Goal: Transaction & Acquisition: Purchase product/service

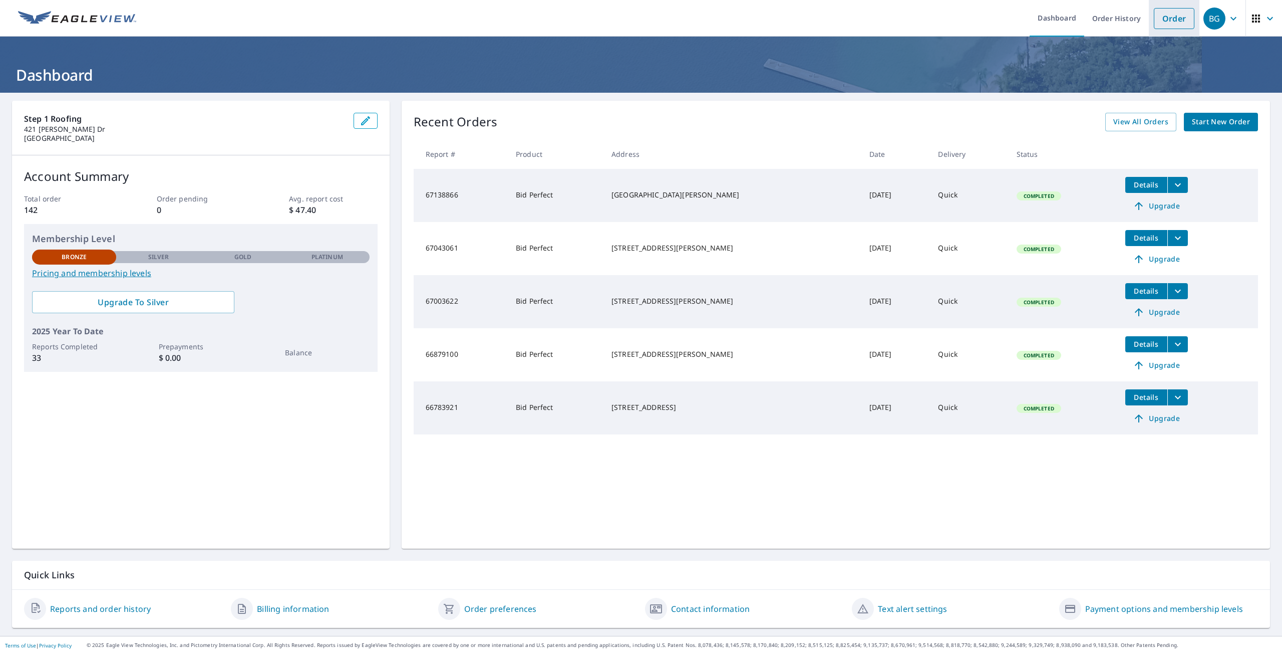
click at [1154, 21] on link "Order" at bounding box center [1174, 18] width 41 height 21
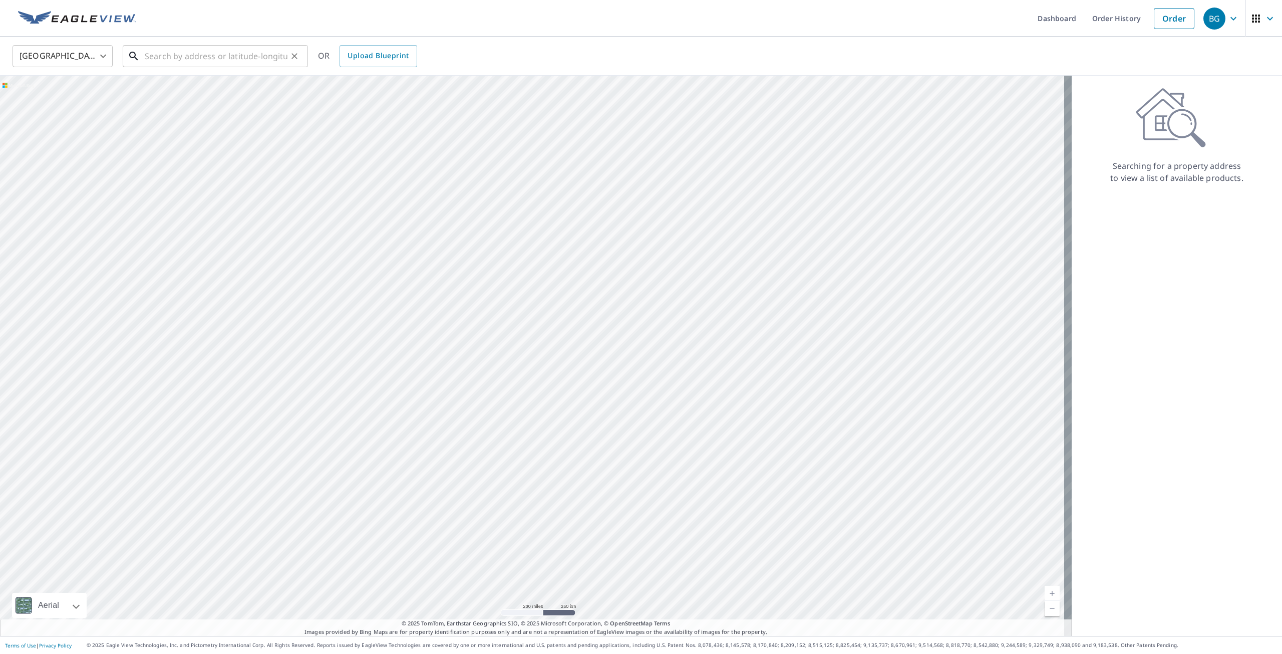
click at [172, 56] on input "text" at bounding box center [216, 56] width 143 height 28
click at [223, 92] on p "[GEOGRAPHIC_DATA]" at bounding box center [221, 96] width 157 height 10
type input "[STREET_ADDRESS]"
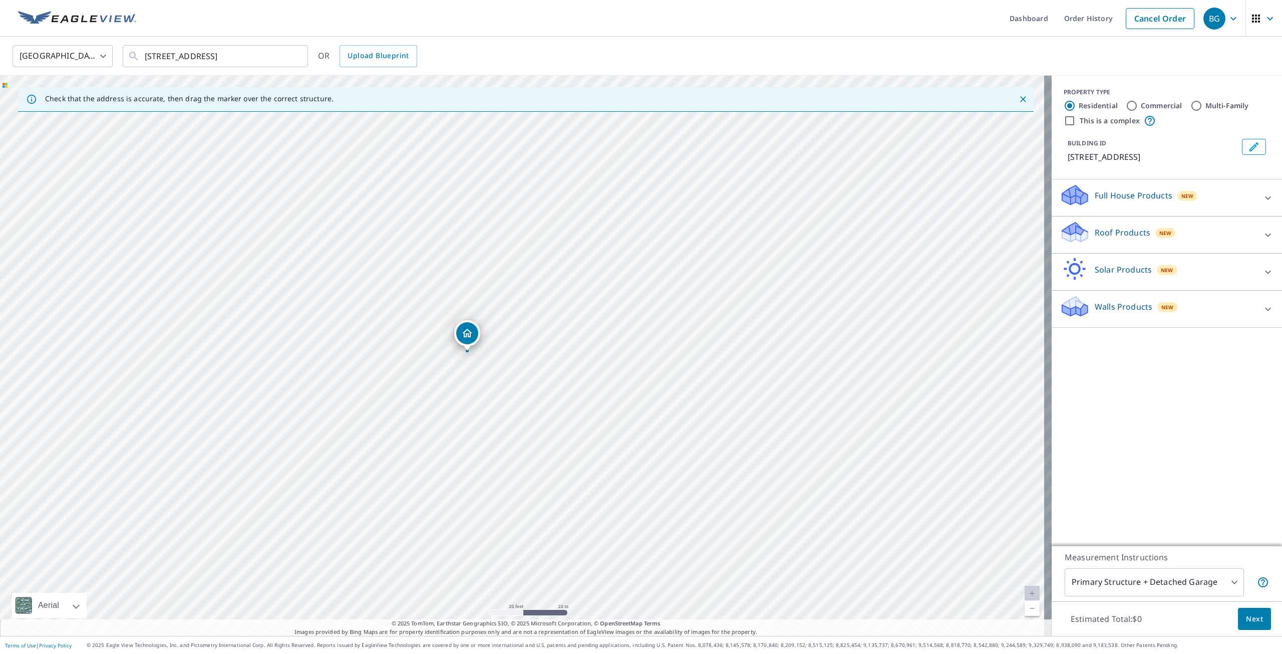
click at [1200, 200] on div "Full House Products New" at bounding box center [1158, 197] width 196 height 29
click at [1200, 200] on div "Full House Products New" at bounding box center [1161, 197] width 202 height 29
click at [1172, 225] on div "Roof Products New" at bounding box center [1158, 234] width 196 height 29
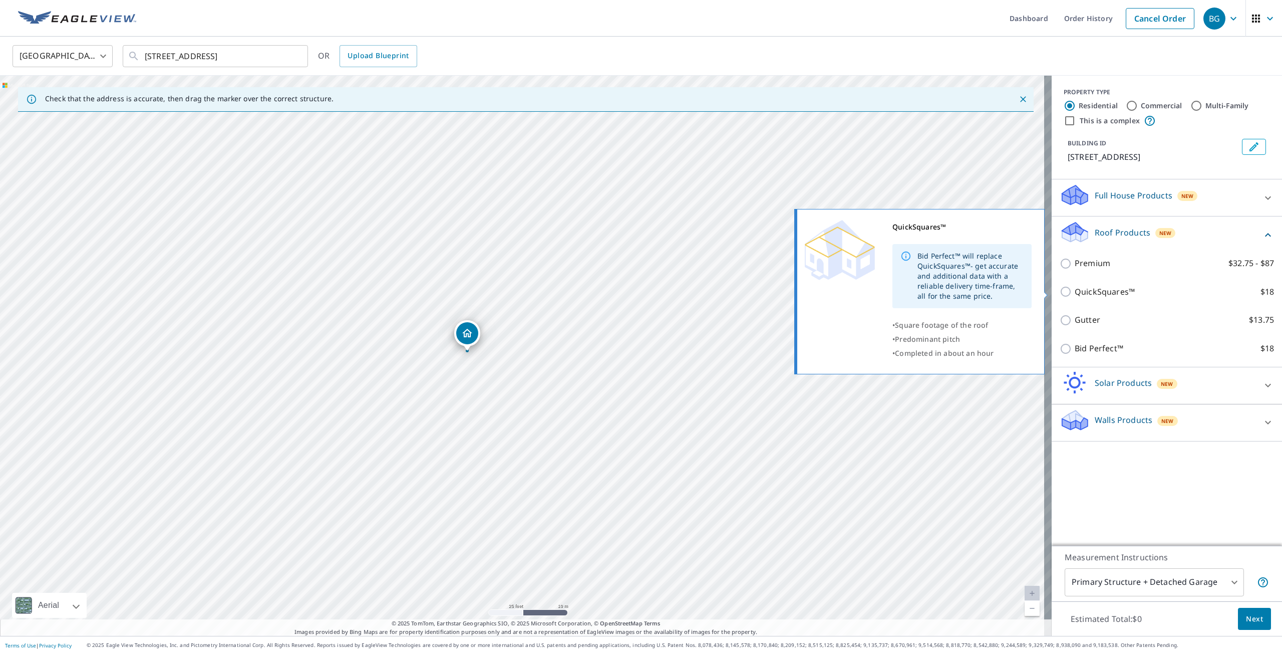
click at [1075, 292] on p "QuickSquares™" at bounding box center [1105, 291] width 60 height 13
click at [1075, 292] on input "QuickSquares™ $18" at bounding box center [1067, 291] width 15 height 12
checkbox input "true"
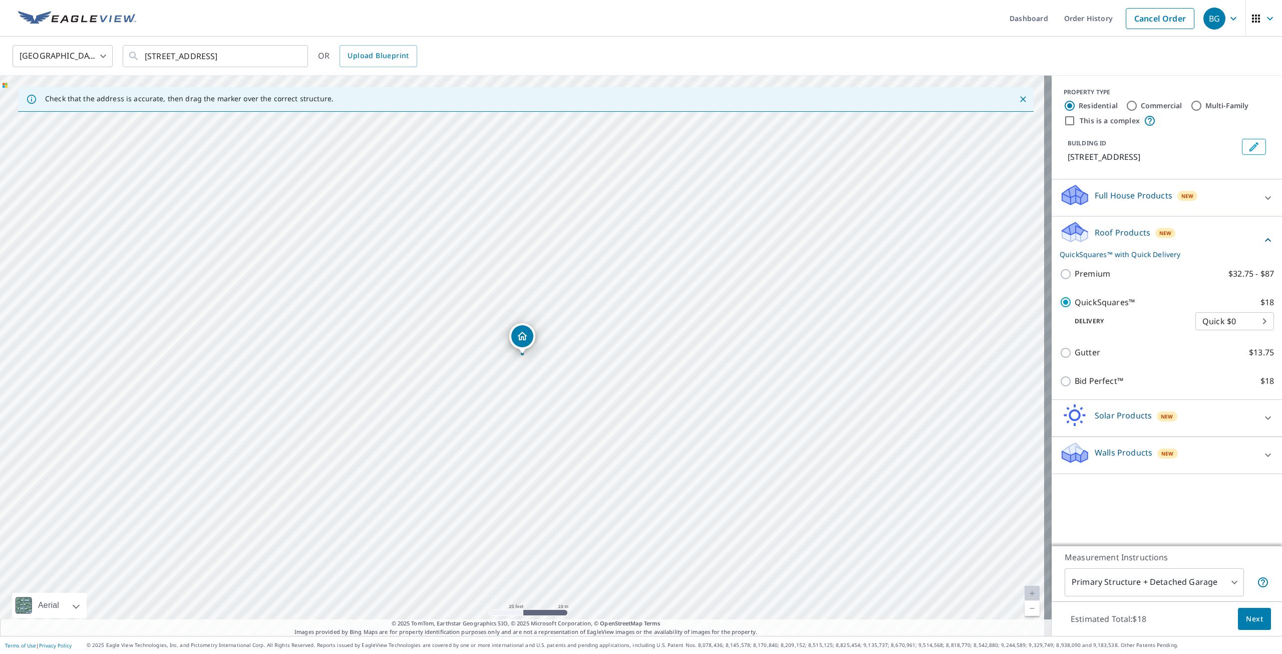
click at [1210, 587] on body "BG BG Dashboard Order History Cancel Order BG [GEOGRAPHIC_DATA] [GEOGRAPHIC_DAT…" at bounding box center [641, 327] width 1282 height 654
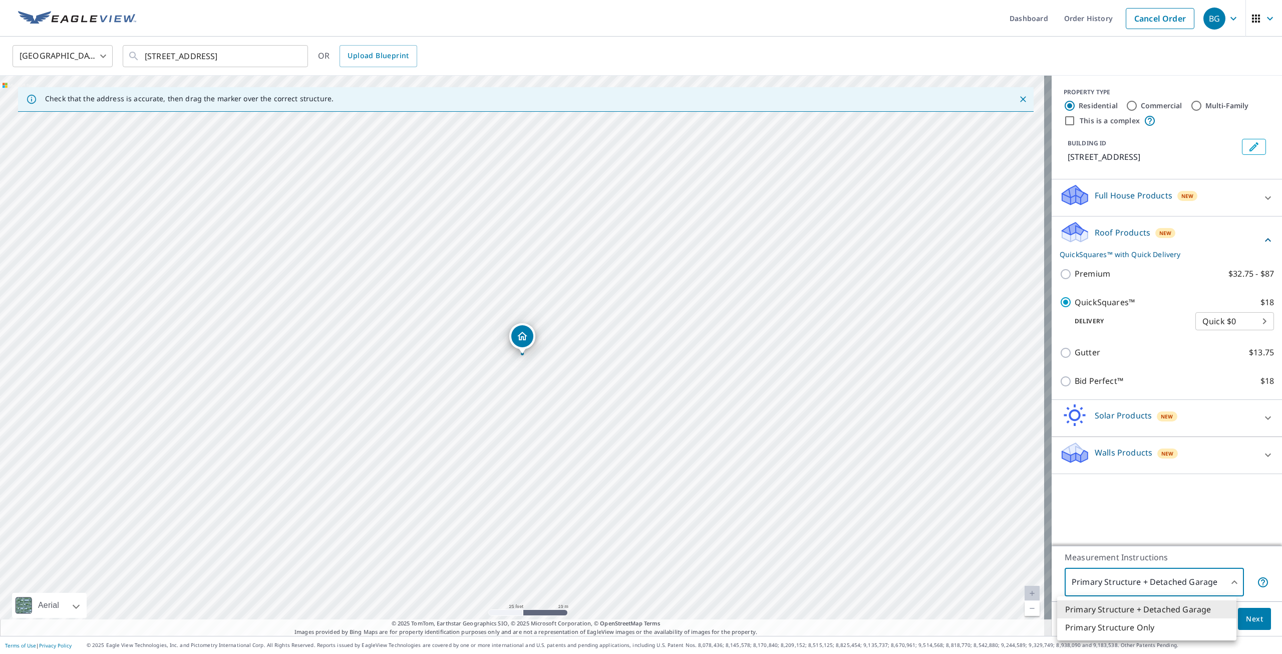
click at [1190, 585] on div at bounding box center [641, 327] width 1282 height 654
click at [1190, 585] on body "BG BG Dashboard Order History Cancel Order BG [GEOGRAPHIC_DATA] [GEOGRAPHIC_DAT…" at bounding box center [641, 327] width 1282 height 654
click at [1166, 623] on li "Primary Structure Only" at bounding box center [1146, 627] width 179 height 18
click at [1180, 577] on body "BG BG Dashboard Order History Cancel Order BG [GEOGRAPHIC_DATA] [GEOGRAPHIC_DAT…" at bounding box center [641, 327] width 1282 height 654
click at [1165, 608] on li "Primary Structure + Detached Garage" at bounding box center [1146, 609] width 179 height 18
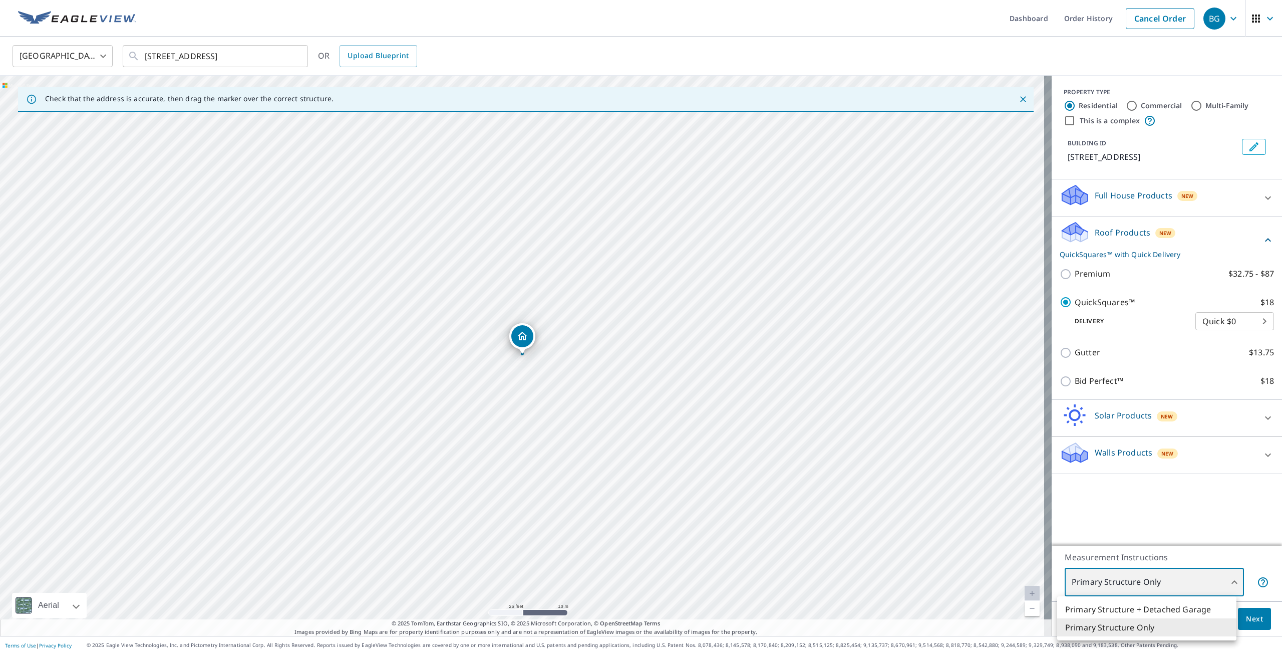
type input "1"
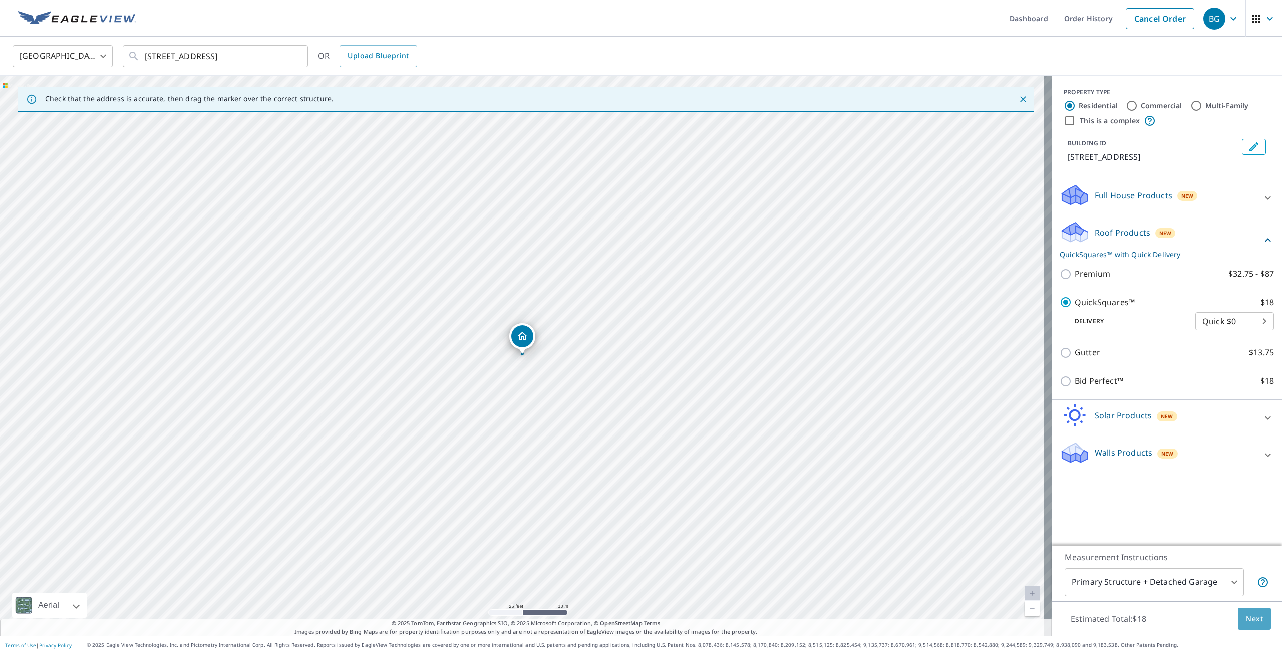
click at [1246, 619] on span "Next" at bounding box center [1254, 618] width 17 height 13
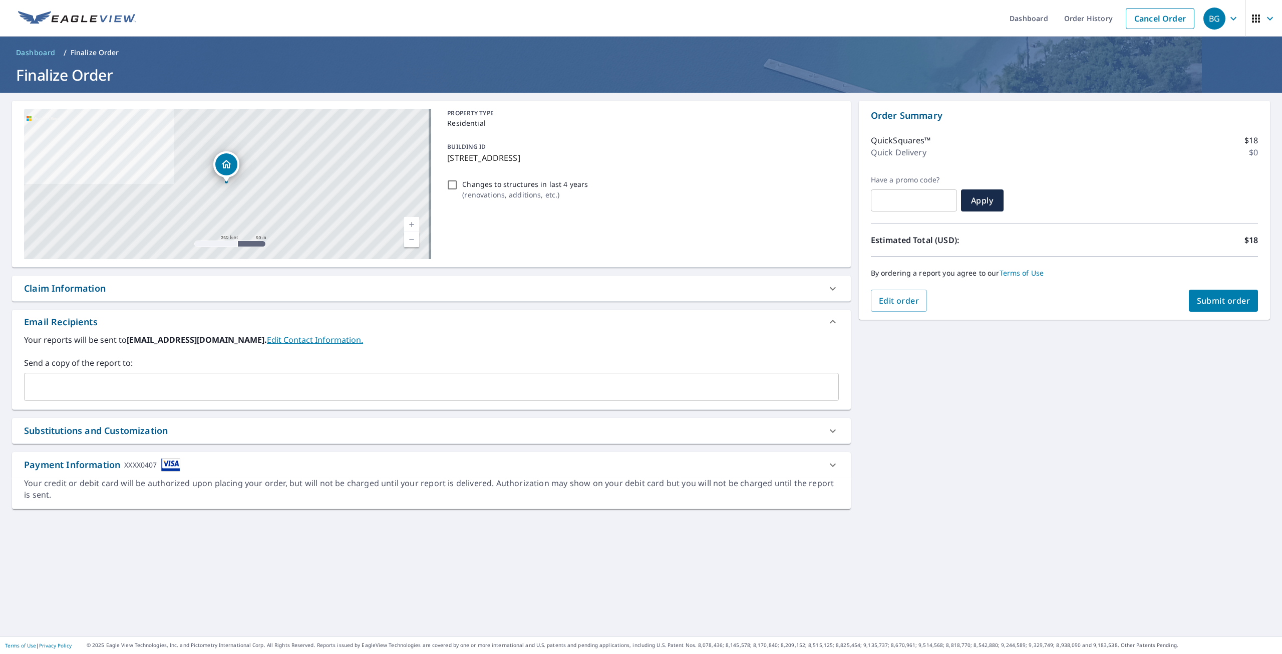
click at [99, 383] on input "text" at bounding box center [424, 386] width 791 height 19
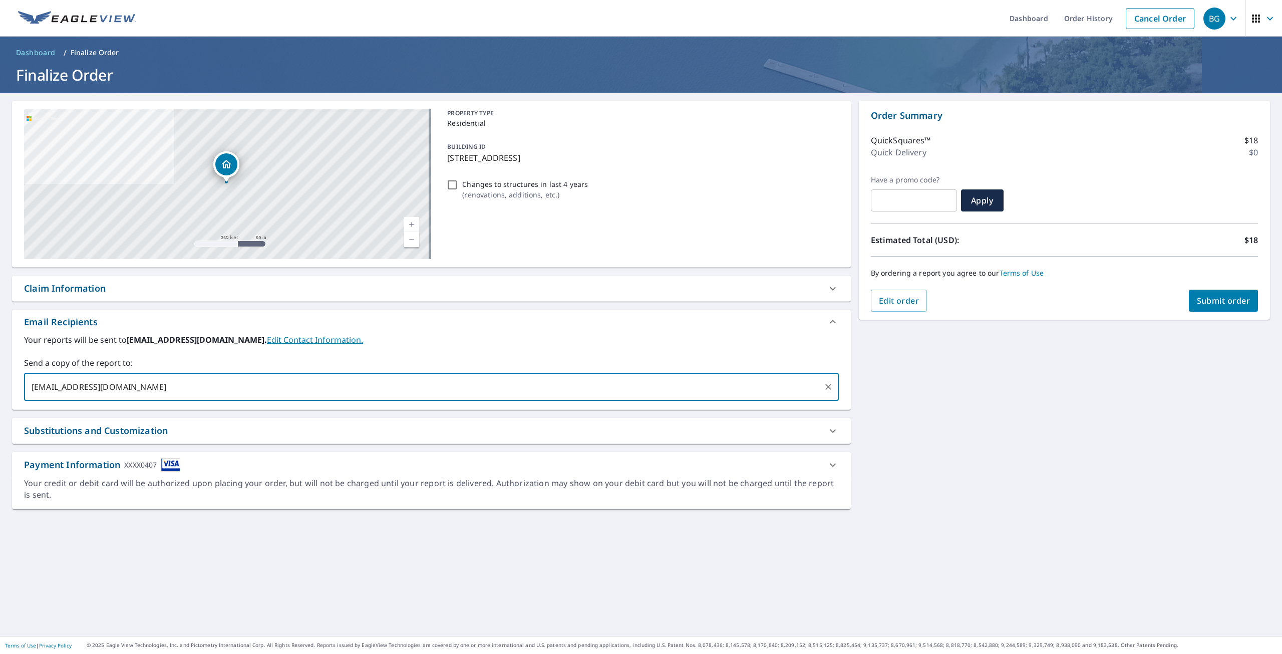
type input "[EMAIL_ADDRESS][DOMAIN_NAME]"
click at [1212, 304] on span "Submit order" at bounding box center [1224, 300] width 54 height 11
